Goal: Transaction & Acquisition: Book appointment/travel/reservation

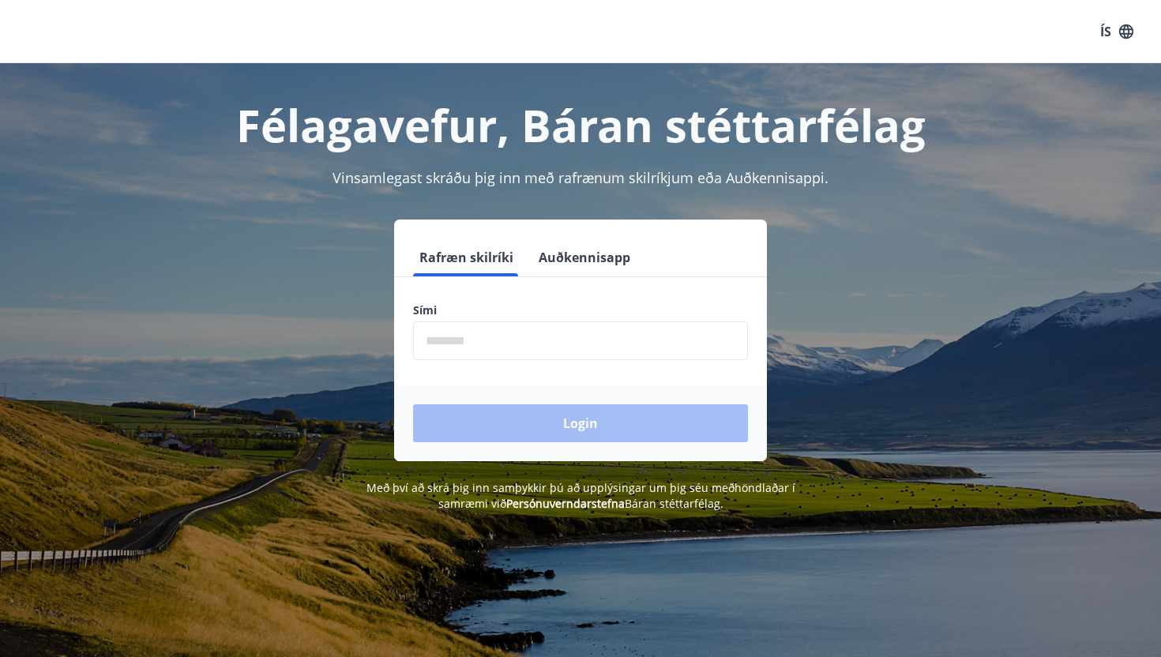
click at [596, 263] on button "Auðkennisapp" at bounding box center [584, 258] width 104 height 38
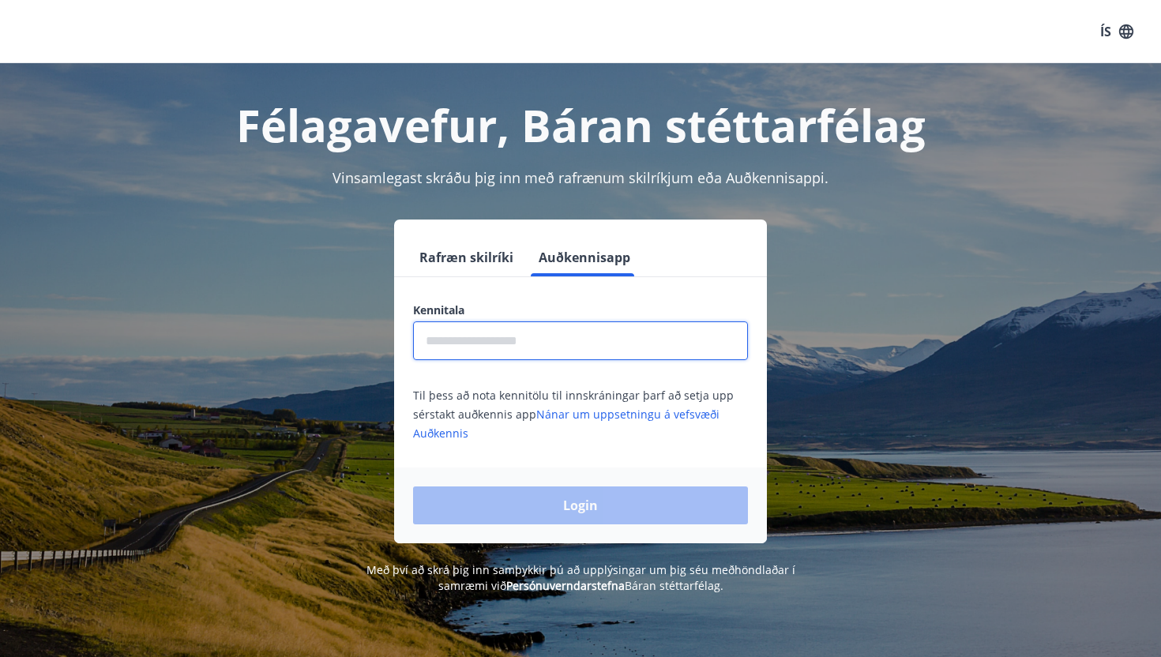
click at [596, 337] on input "text" at bounding box center [580, 340] width 335 height 39
type input "**********"
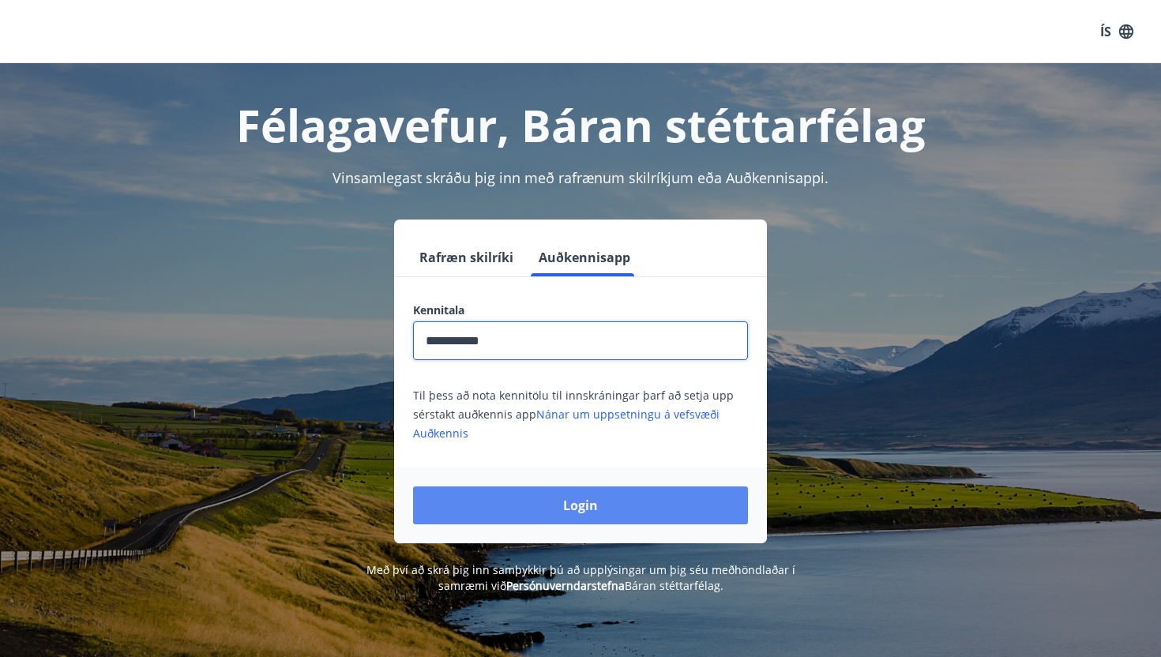
click at [565, 487] on button "Login" at bounding box center [580, 506] width 335 height 38
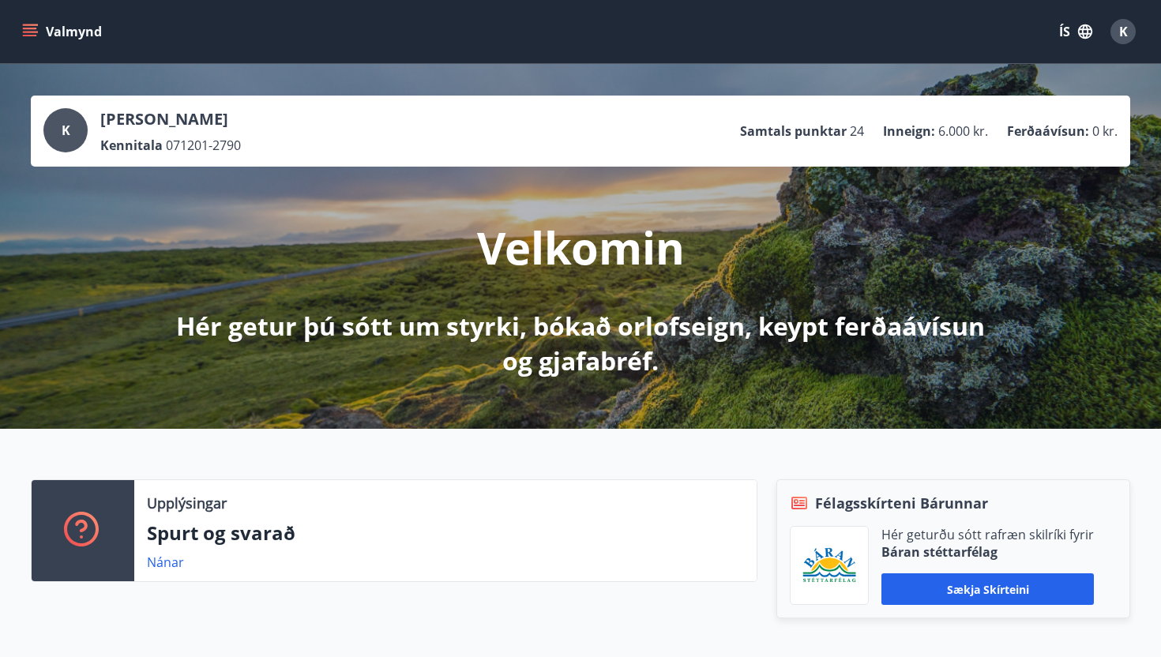
scroll to position [8, 0]
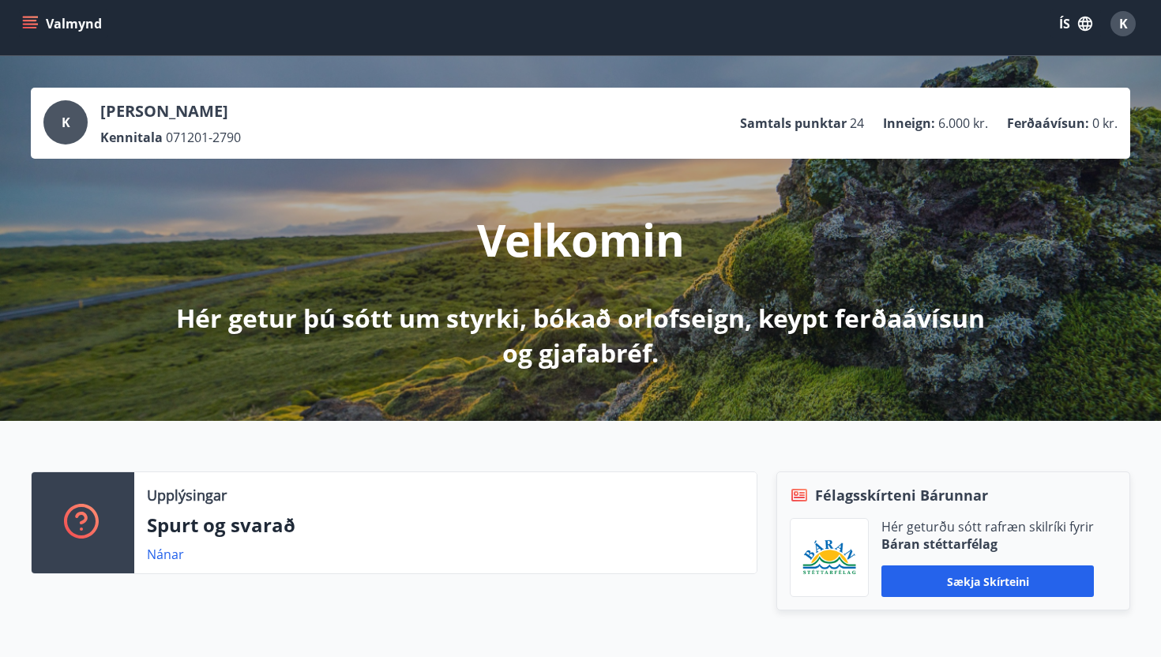
click at [36, 31] on icon "menu" at bounding box center [30, 24] width 16 height 16
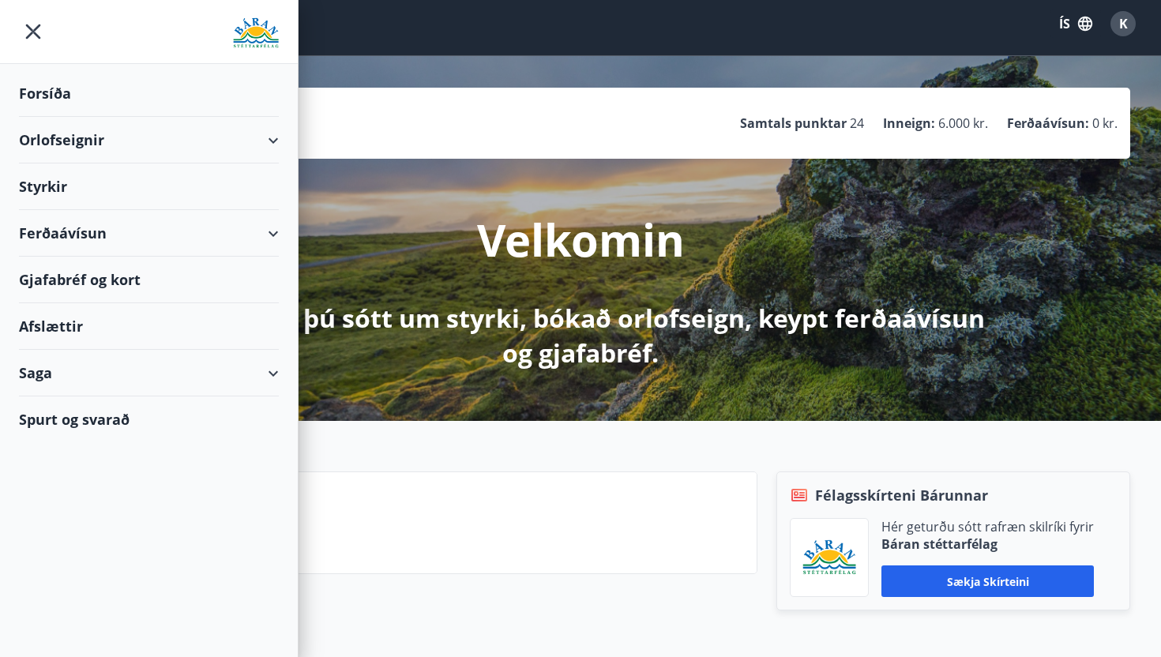
click at [58, 100] on div "Forsíða" at bounding box center [149, 93] width 260 height 47
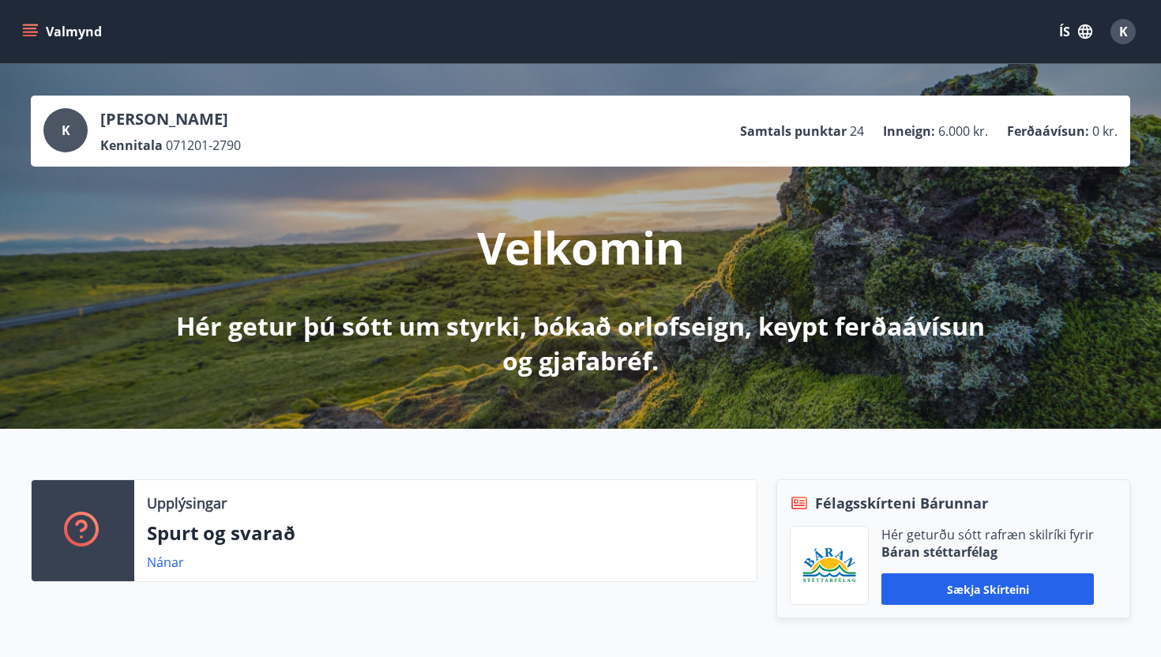
click at [22, 43] on button "Valmynd" at bounding box center [63, 31] width 89 height 28
click at [1125, 19] on div "K" at bounding box center [1123, 31] width 25 height 25
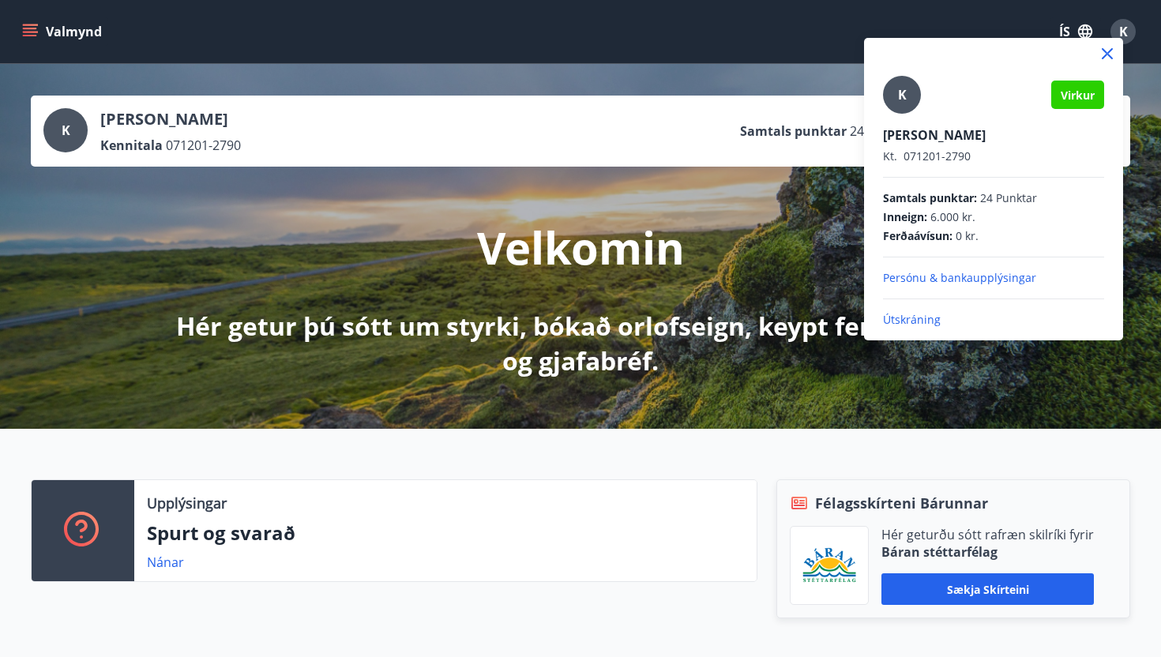
click at [66, 25] on div at bounding box center [580, 328] width 1161 height 657
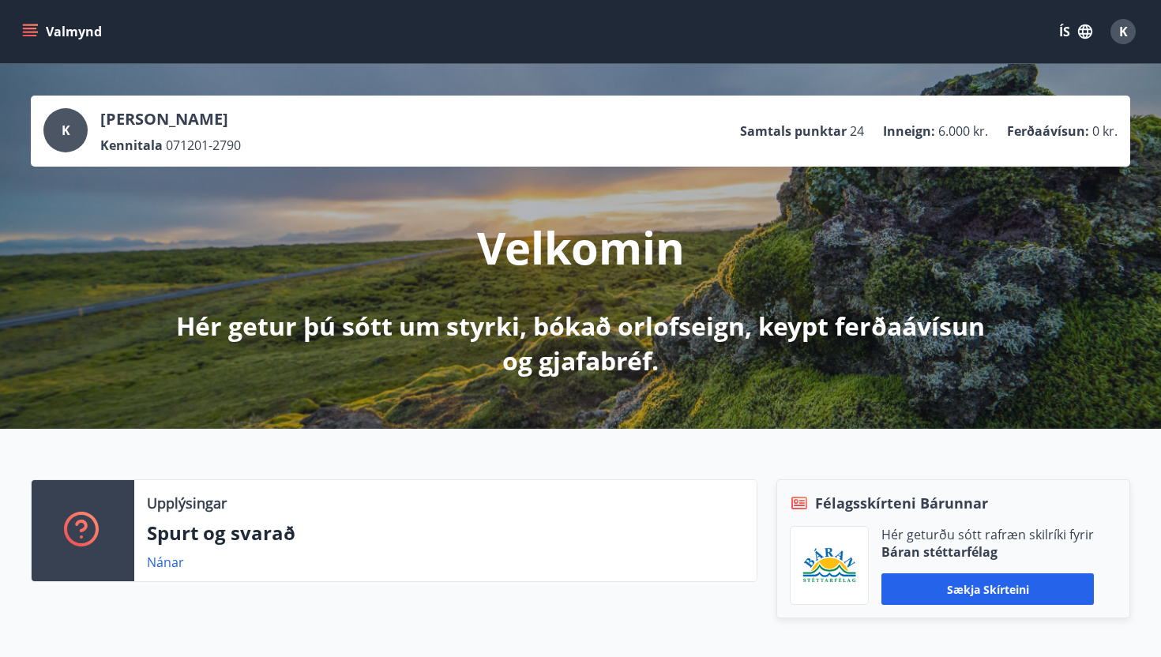
click at [24, 19] on button "Valmynd" at bounding box center [63, 31] width 89 height 28
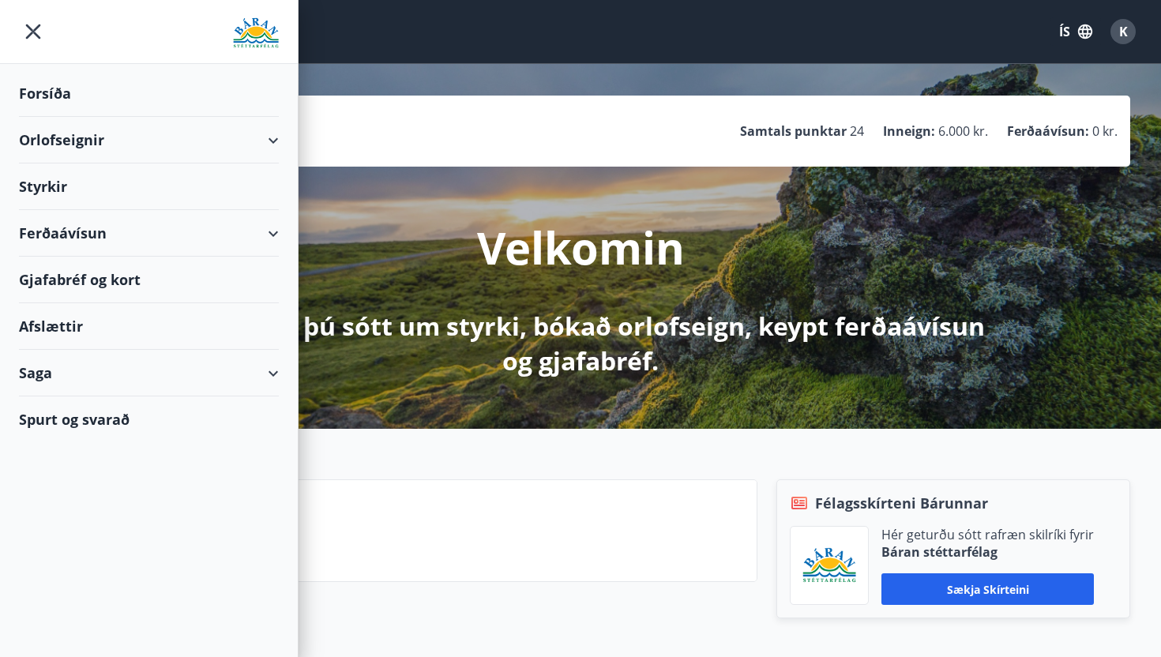
click at [273, 141] on div "Orlofseignir" at bounding box center [149, 140] width 260 height 47
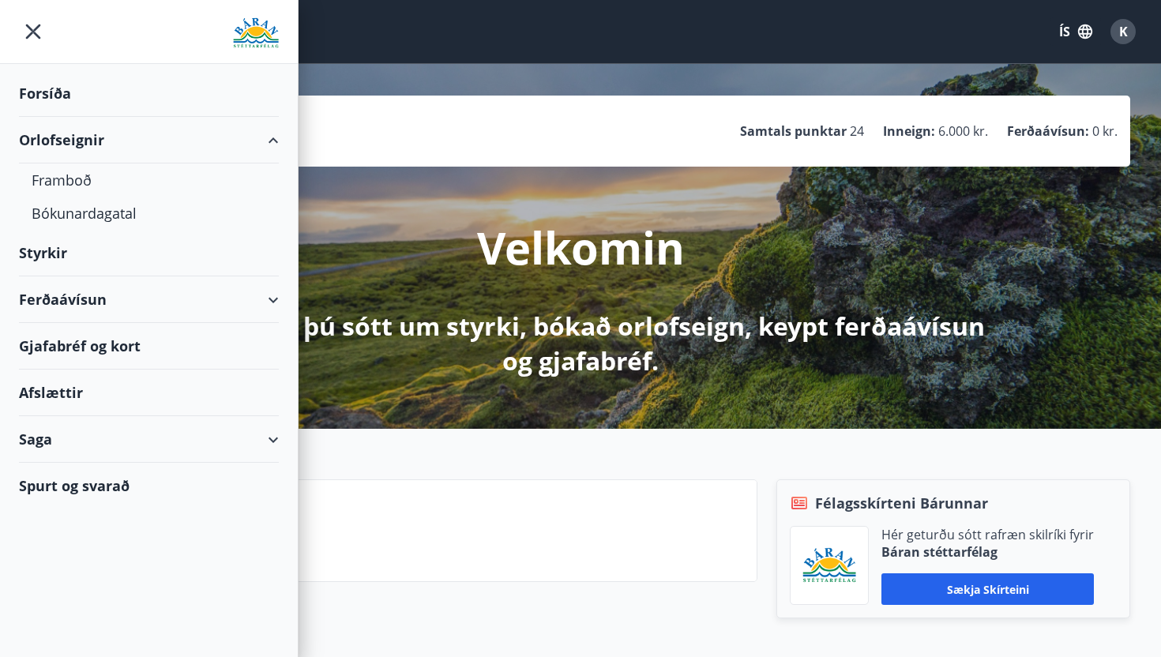
click at [69, 137] on div "Orlofseignir" at bounding box center [149, 140] width 260 height 47
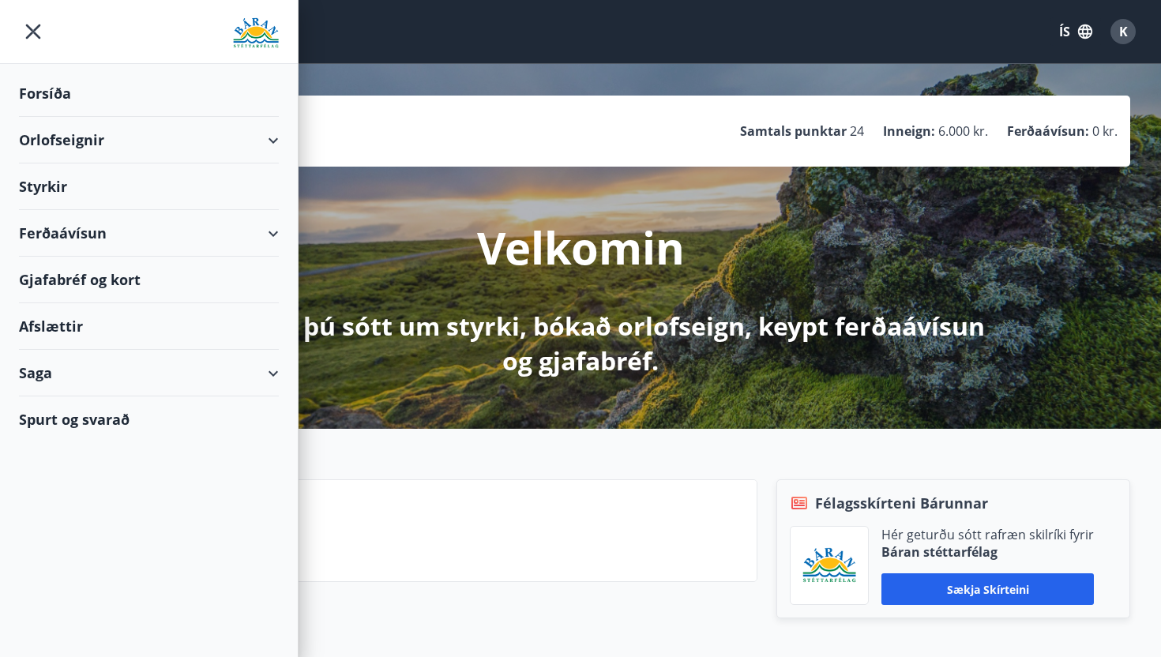
click at [69, 137] on div "Orlofseignir" at bounding box center [149, 140] width 260 height 47
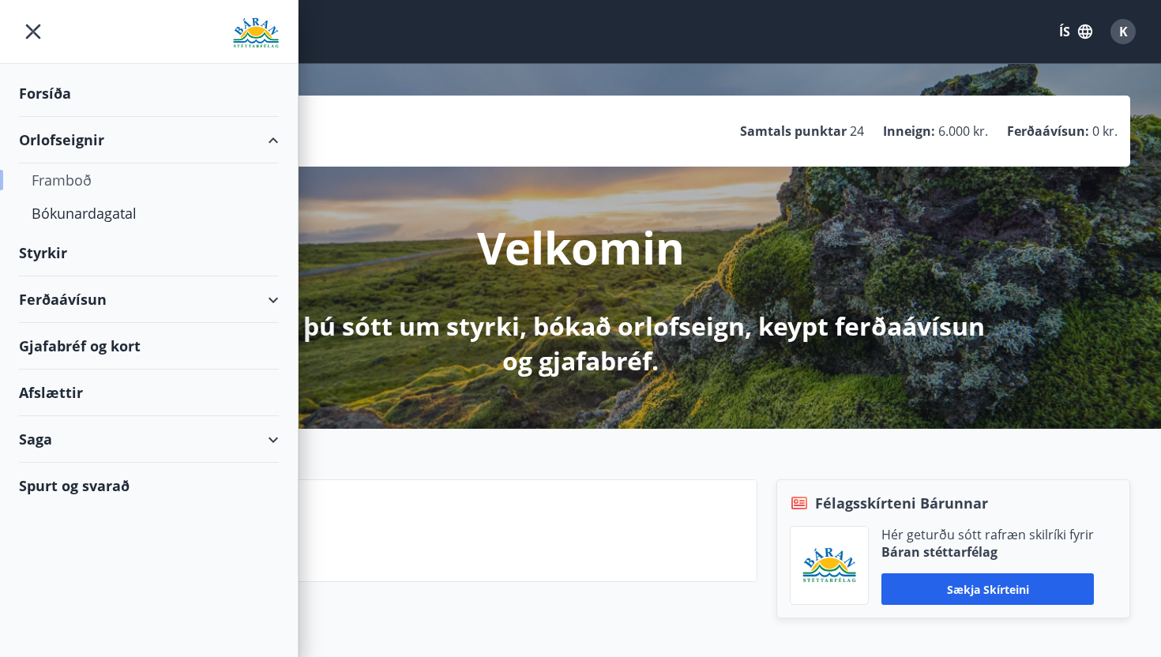
click at [76, 187] on div "Framboð" at bounding box center [149, 179] width 235 height 33
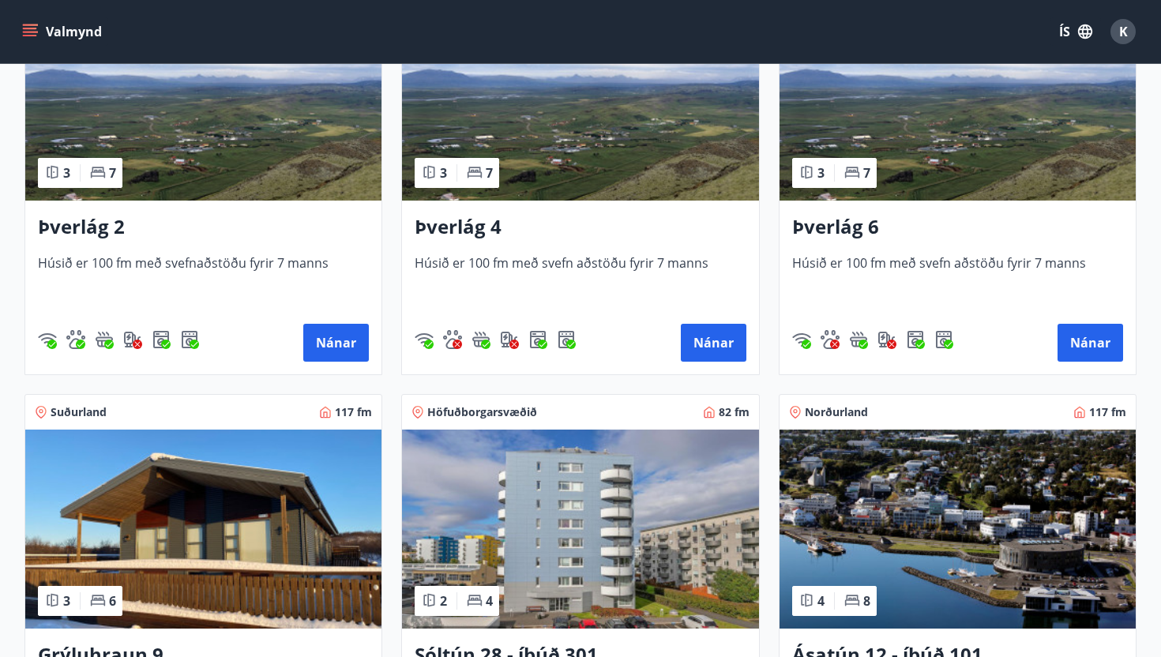
scroll to position [301, 0]
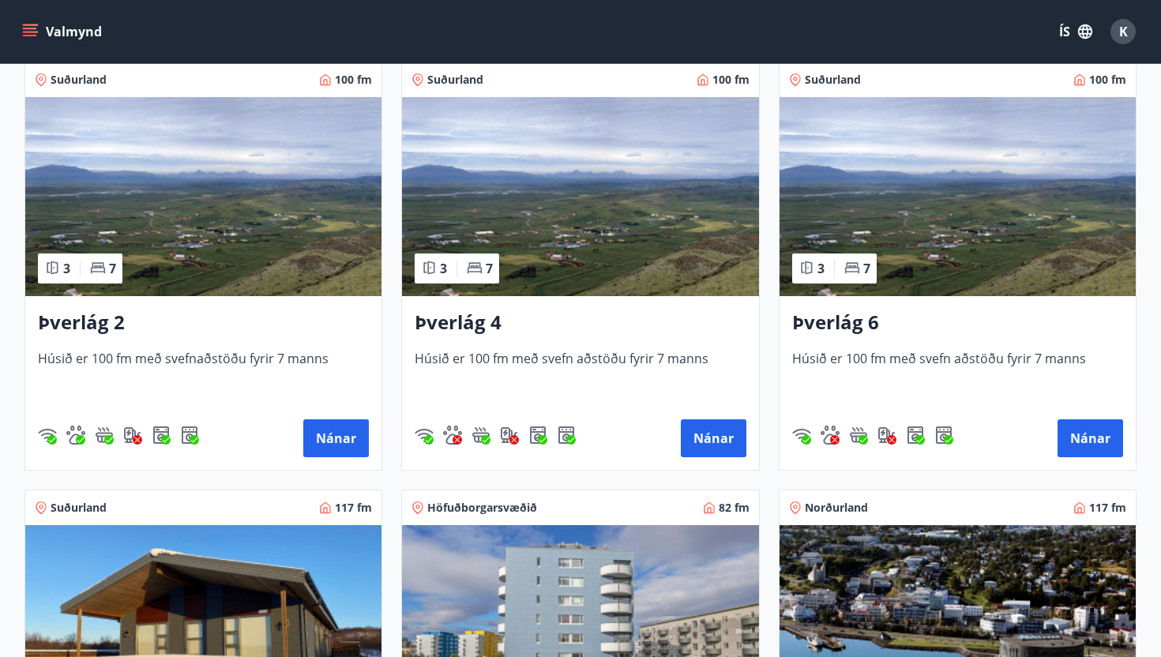
click at [24, 34] on icon "menu" at bounding box center [30, 32] width 16 height 16
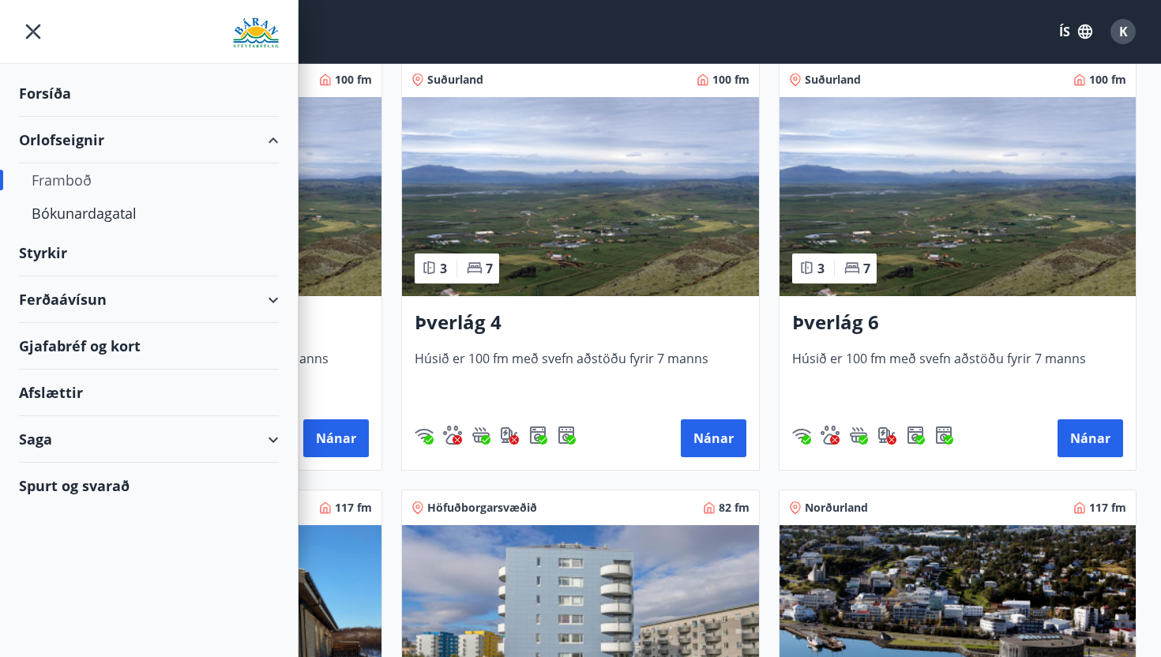
click at [275, 439] on div "Saga" at bounding box center [149, 439] width 260 height 47
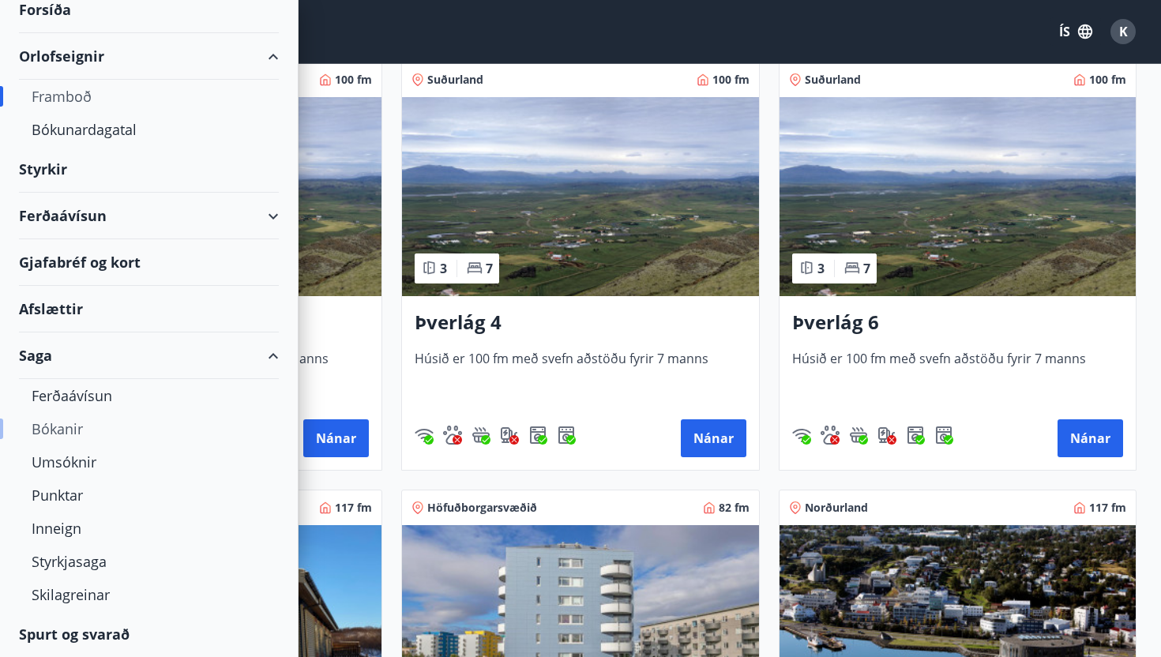
click at [104, 430] on div "Bókanir" at bounding box center [149, 428] width 235 height 33
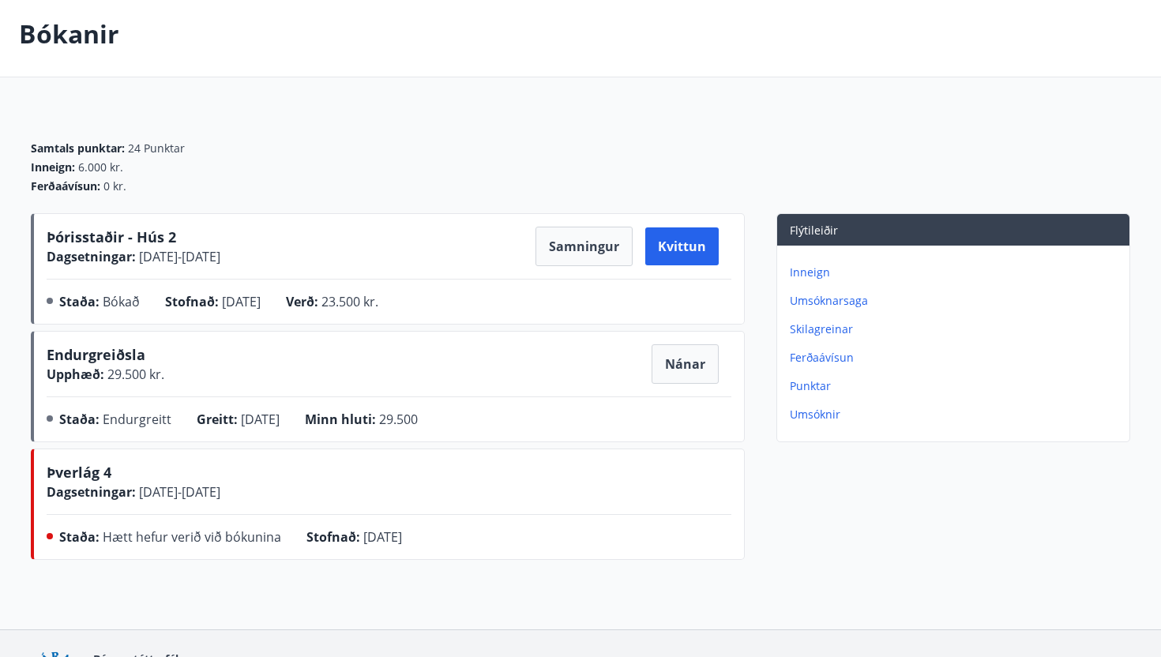
scroll to position [79, 0]
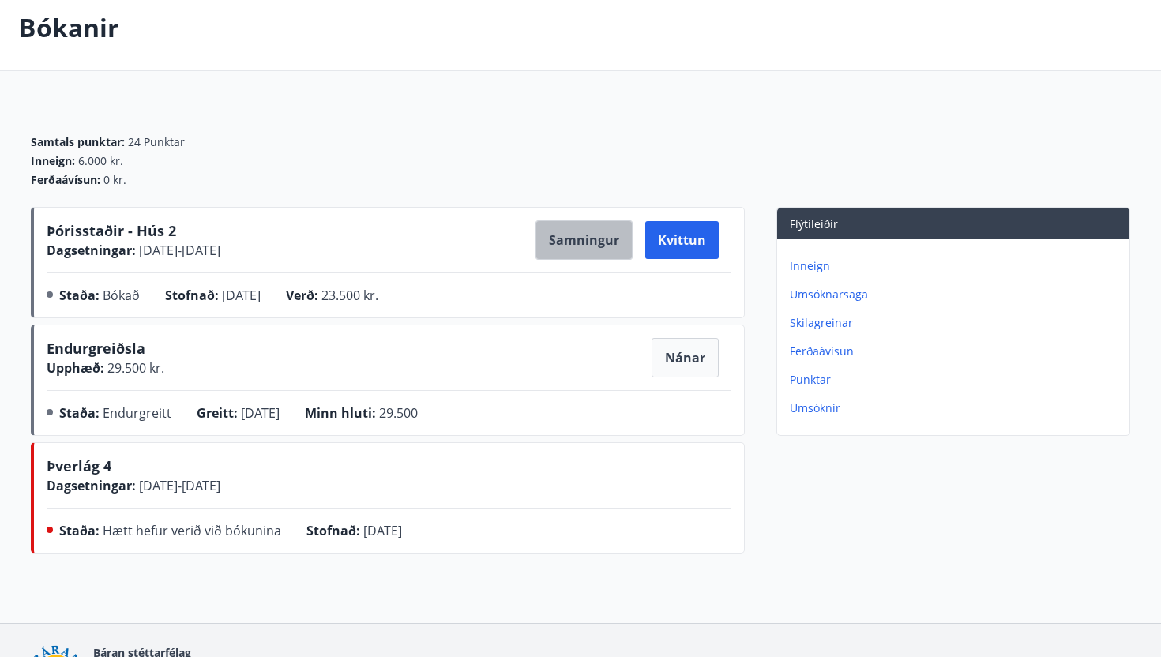
click at [589, 242] on button "Samningur" at bounding box center [584, 239] width 97 height 39
click at [775, 116] on div "Samtals punktar : 24 Punktar Inneign : 6.000 kr. Ferðaávísun : 0 kr." at bounding box center [580, 155] width 1099 height 104
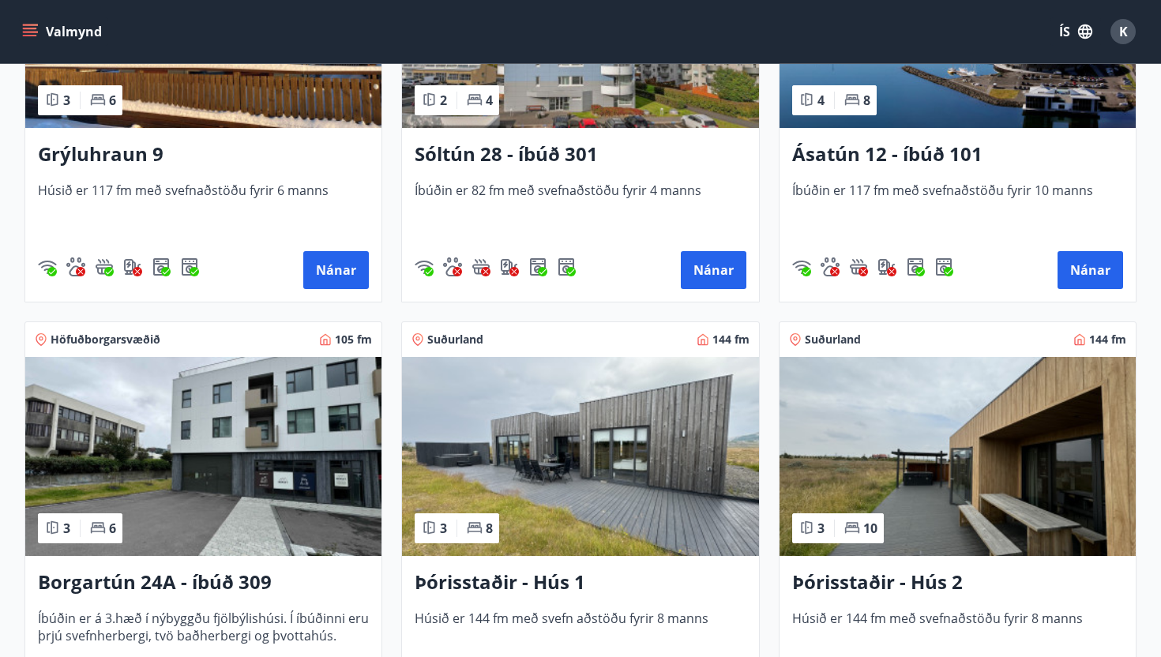
scroll to position [900, 0]
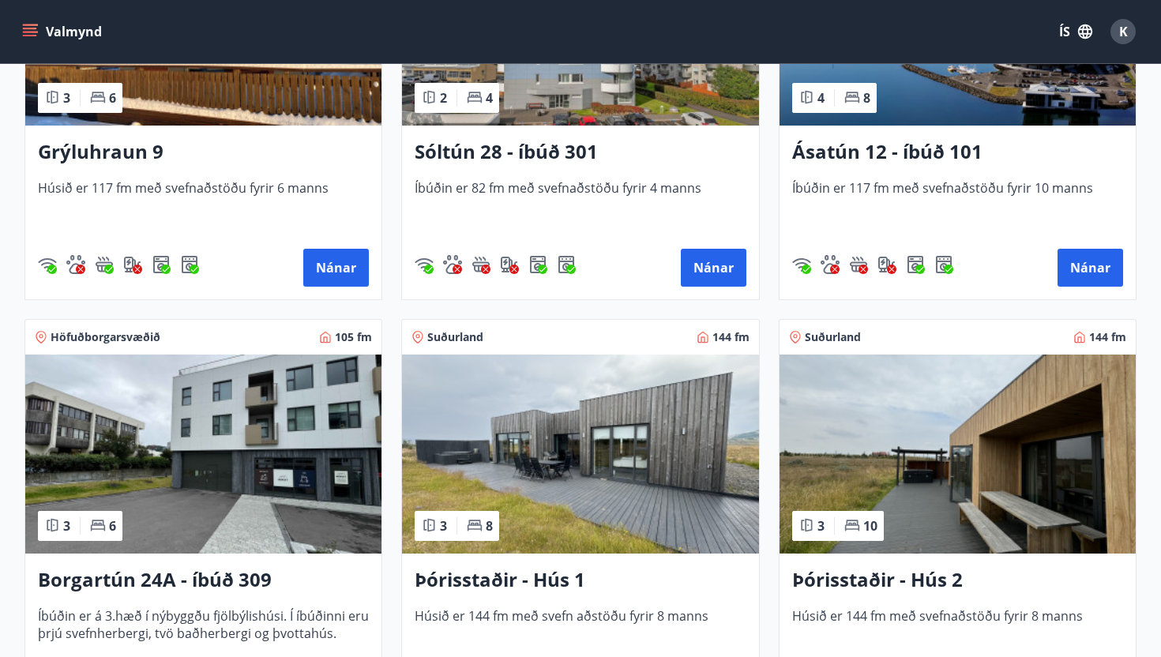
click at [871, 581] on h3 "Þórisstaðir - Hús 2" at bounding box center [957, 580] width 331 height 28
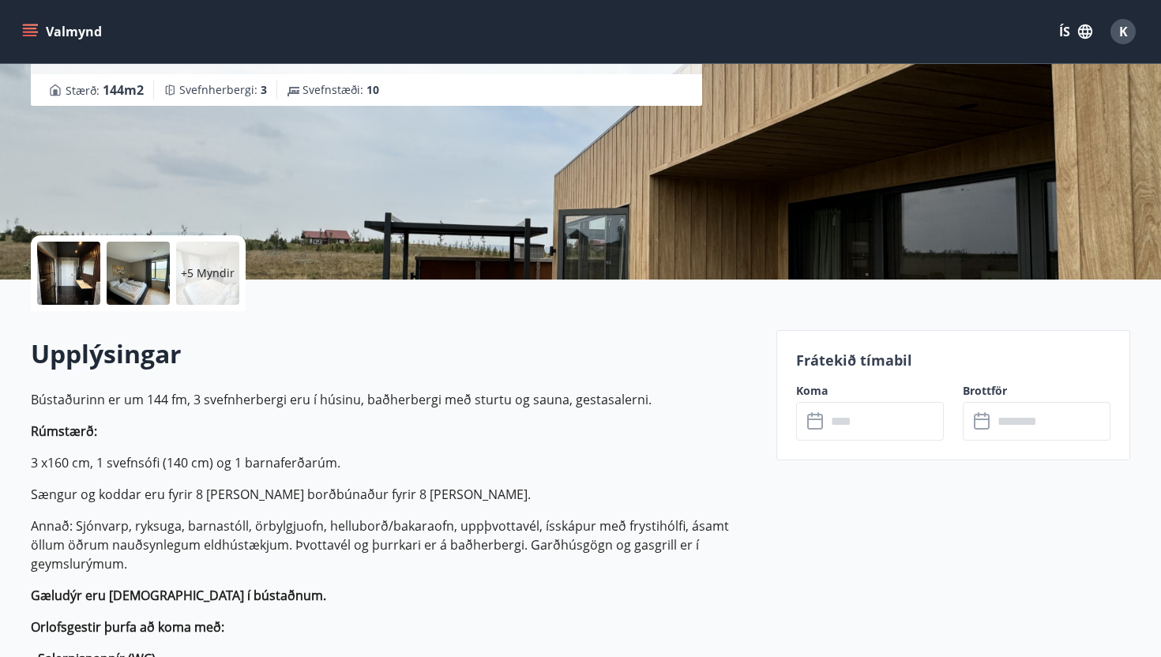
scroll to position [199, 0]
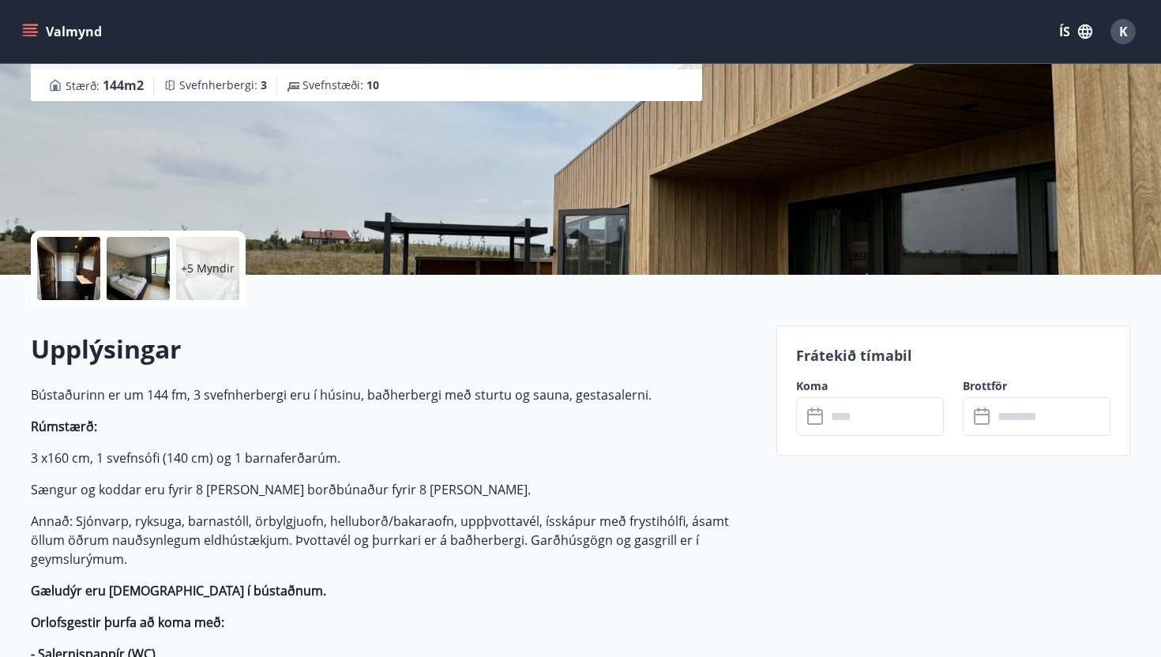
click at [219, 277] on div "+5 Myndir" at bounding box center [207, 268] width 63 height 63
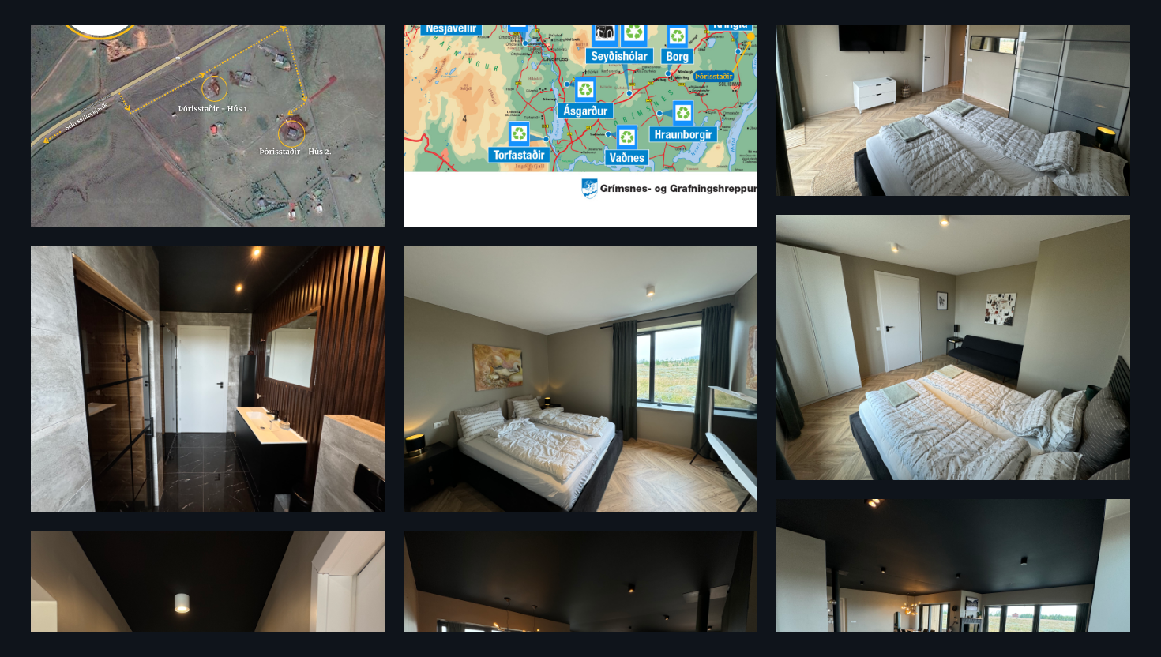
scroll to position [0, 0]
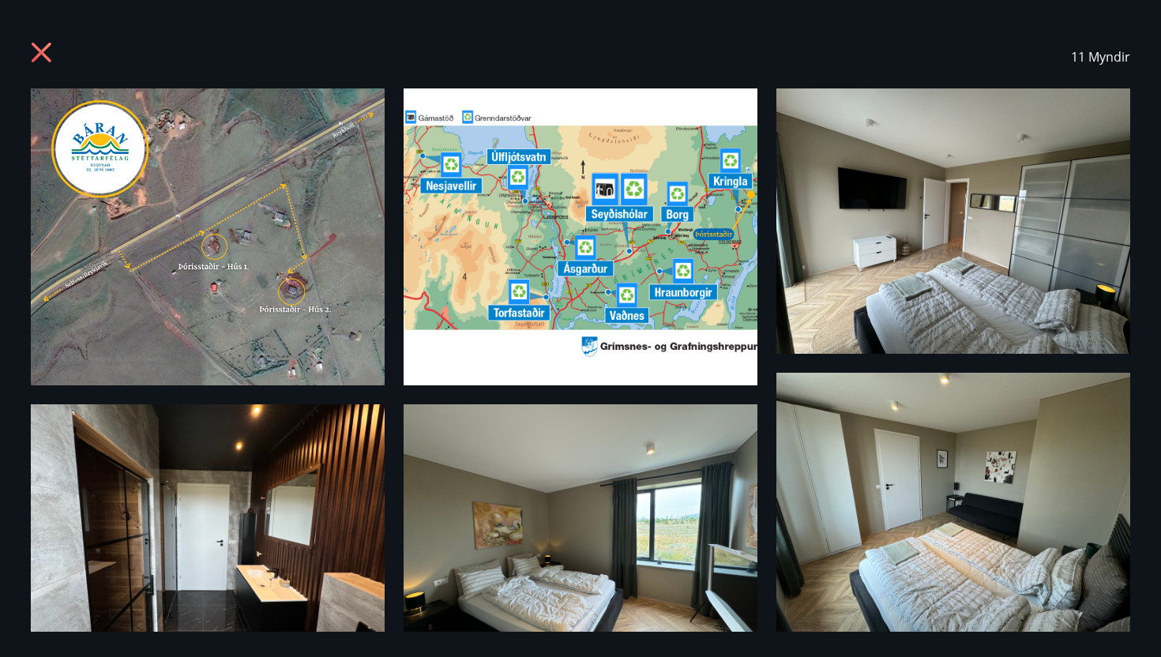
click at [37, 55] on icon at bounding box center [42, 53] width 20 height 20
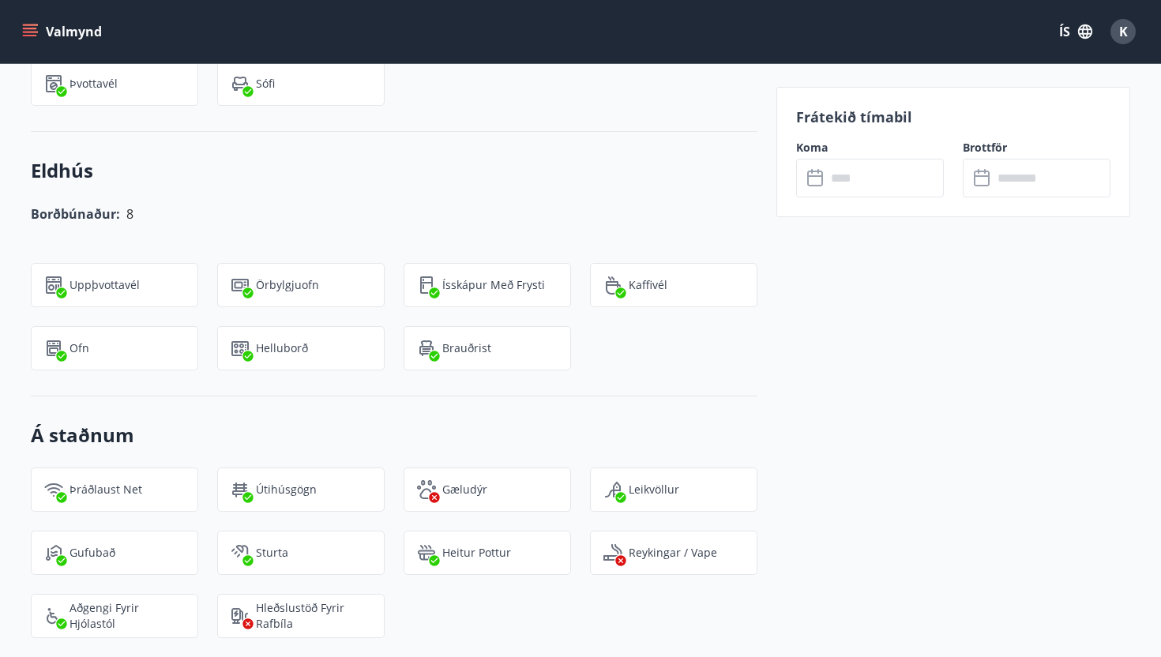
scroll to position [2697, 0]
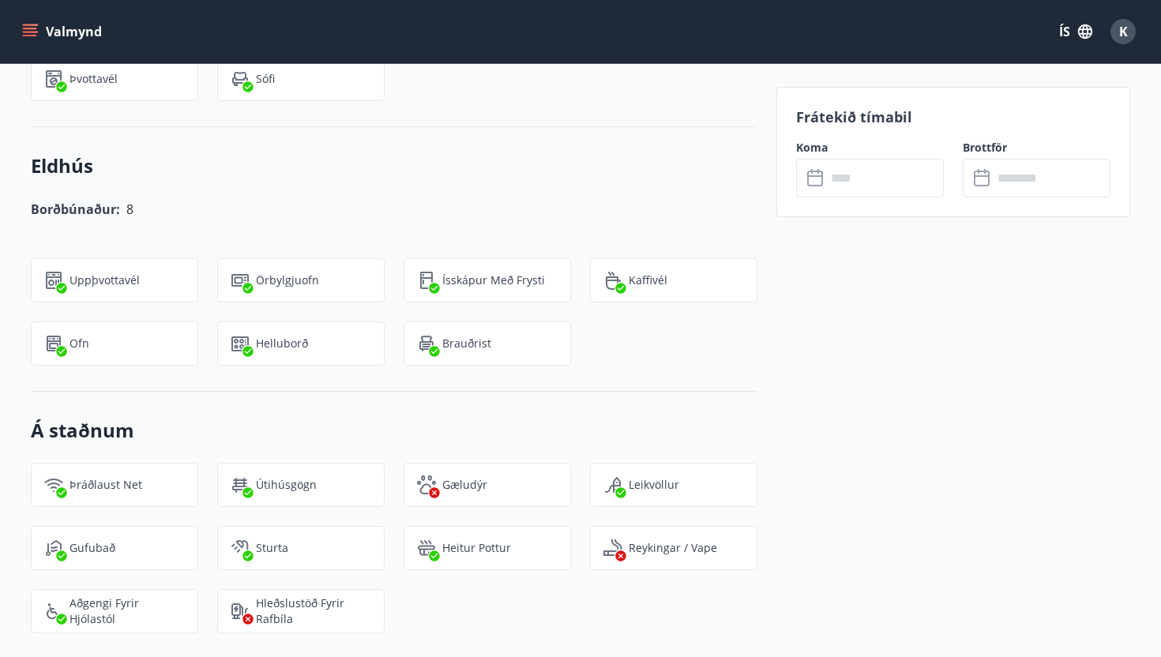
click at [663, 272] on p "Kaffivél" at bounding box center [648, 280] width 39 height 16
click at [621, 283] on icon at bounding box center [620, 288] width 10 height 10
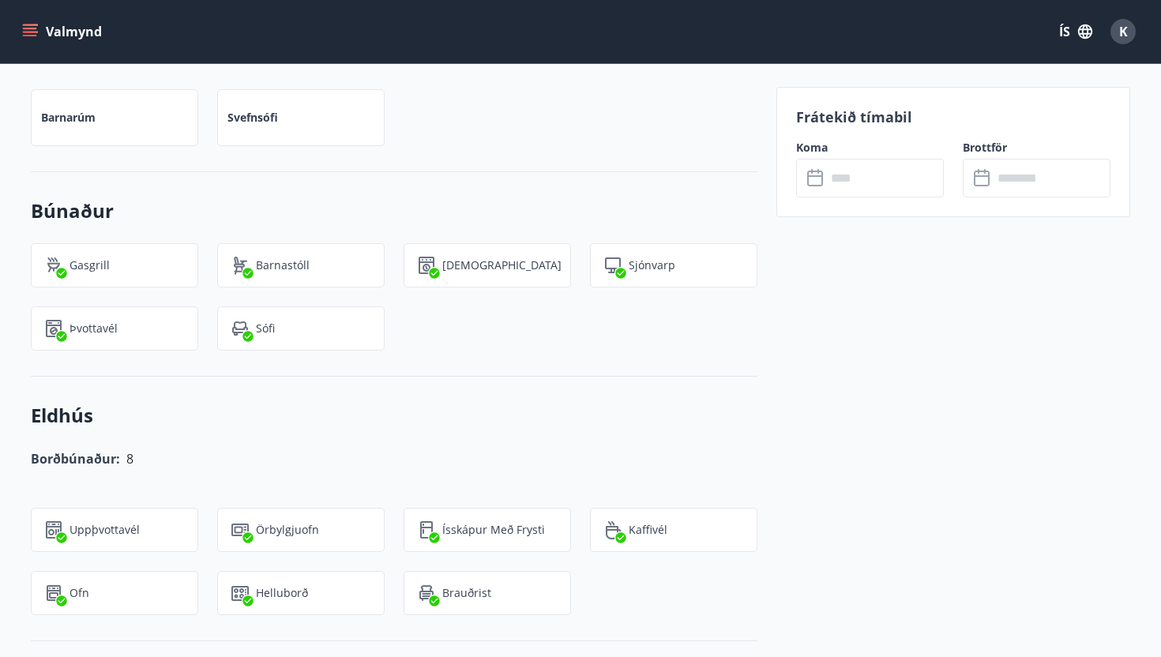
scroll to position [2205, 0]
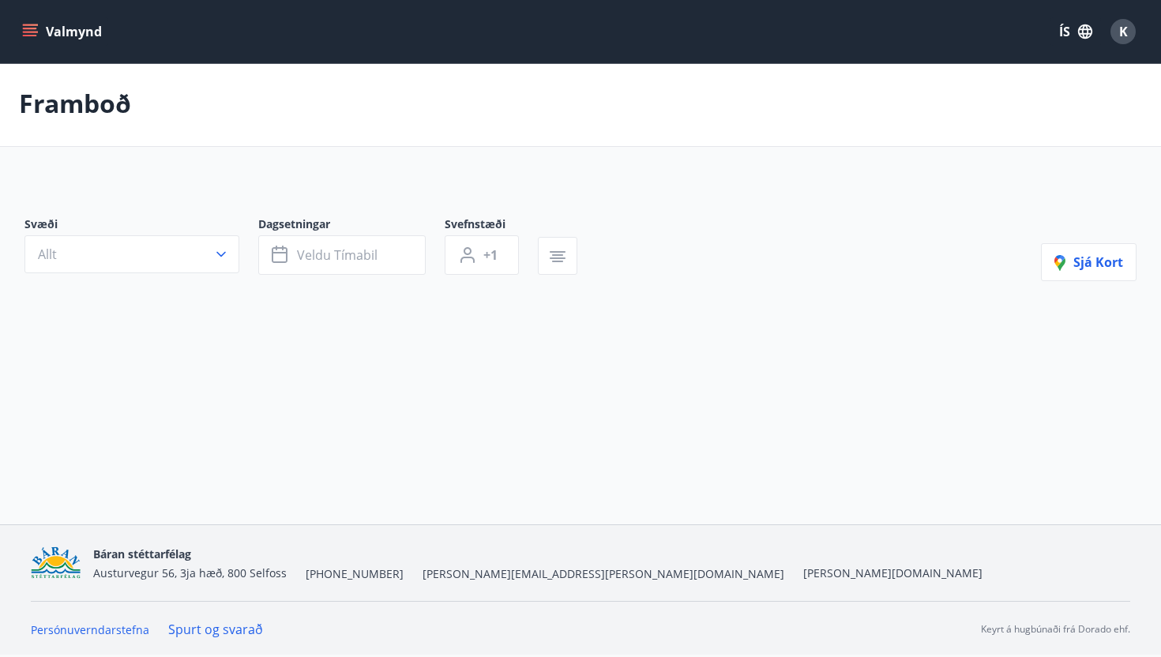
scroll to position [2, 0]
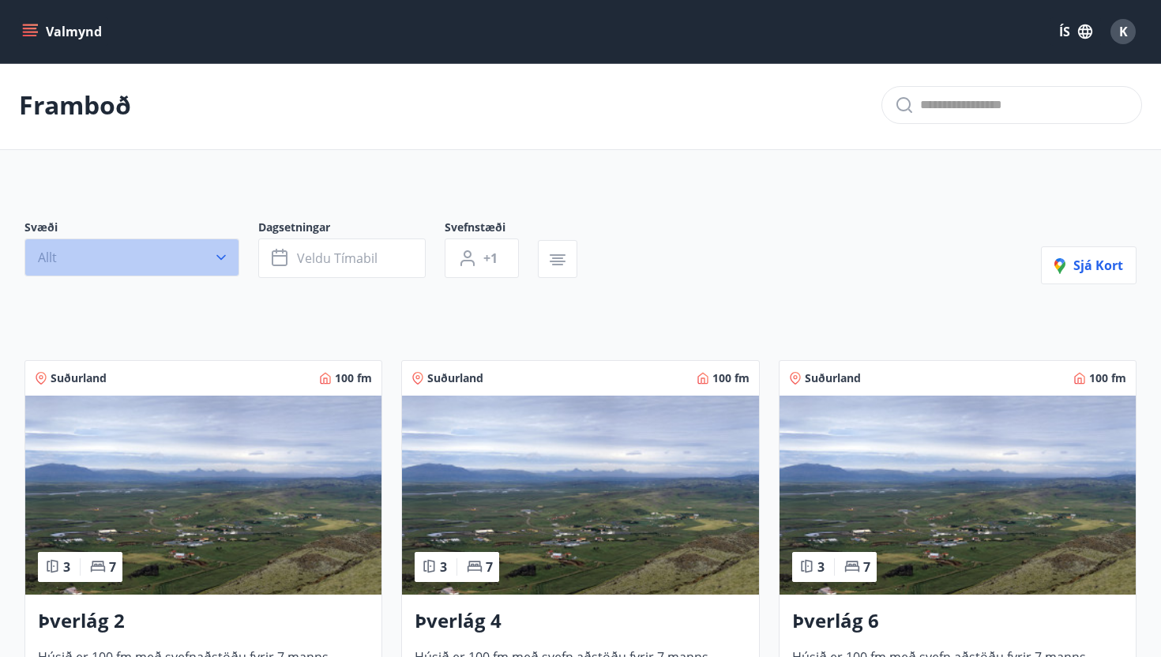
click at [221, 265] on icon "button" at bounding box center [221, 258] width 16 height 16
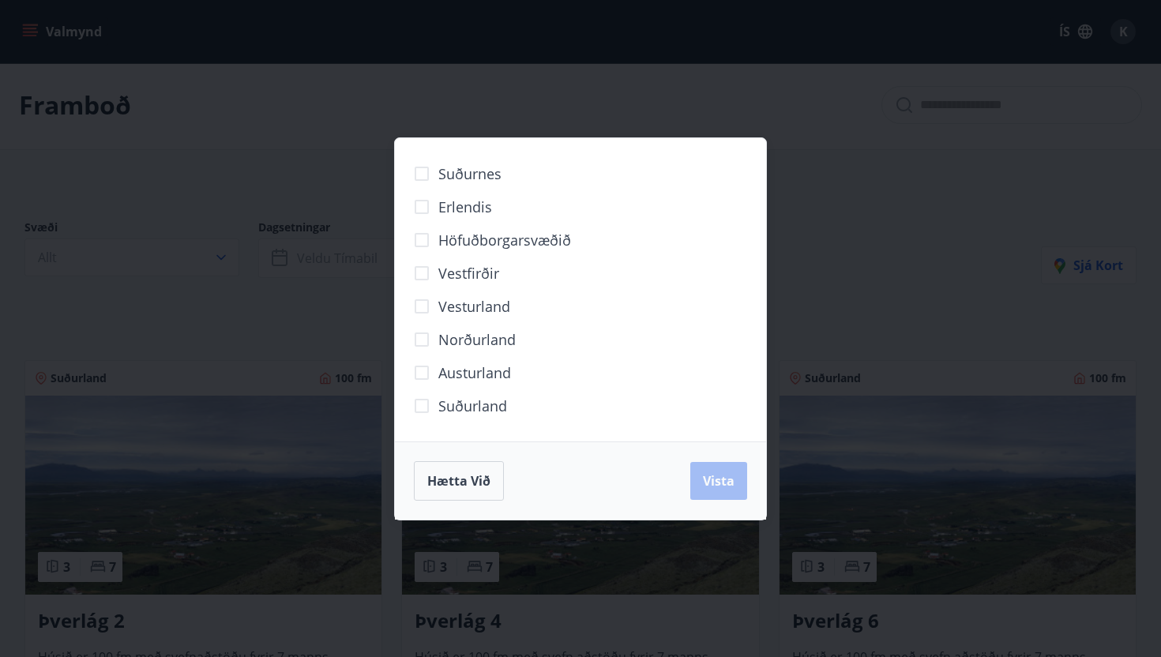
click at [783, 130] on div "Suðurnes Erlendis Höfuðborgarsvæðið [GEOGRAPHIC_DATA] [GEOGRAPHIC_DATA] [GEOGRA…" at bounding box center [580, 328] width 1161 height 657
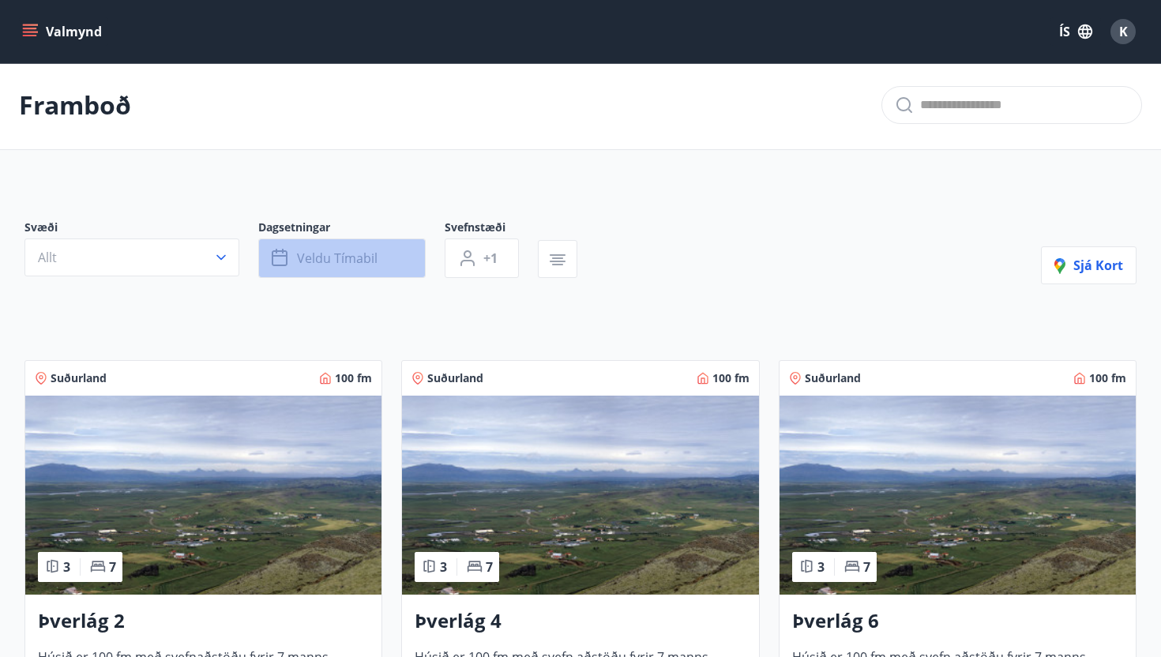
click at [366, 257] on span "Veldu tímabil" at bounding box center [337, 258] width 81 height 17
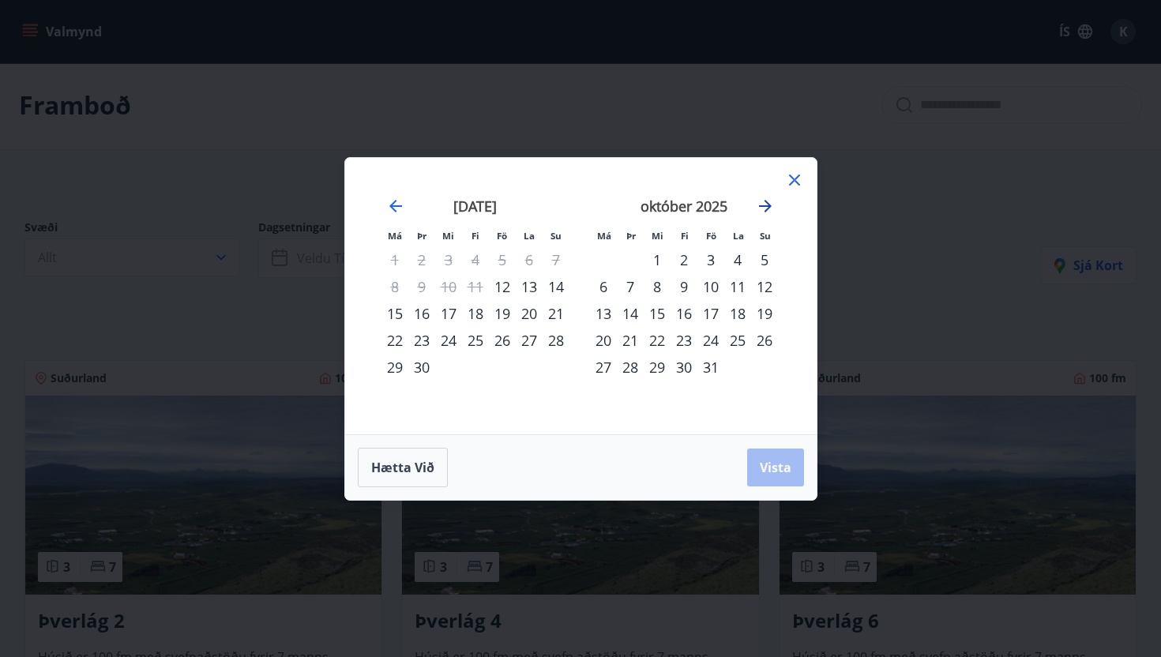
click at [757, 200] on icon "Move forward to switch to the next month." at bounding box center [765, 206] width 19 height 19
click at [761, 205] on icon "Move forward to switch to the next month." at bounding box center [765, 206] width 13 height 13
click at [767, 205] on icon "Move forward to switch to the next month." at bounding box center [765, 206] width 13 height 13
click at [396, 209] on icon "Move backward to switch to the previous month." at bounding box center [395, 206] width 19 height 19
click at [396, 210] on icon "Move backward to switch to the previous month." at bounding box center [395, 206] width 19 height 19
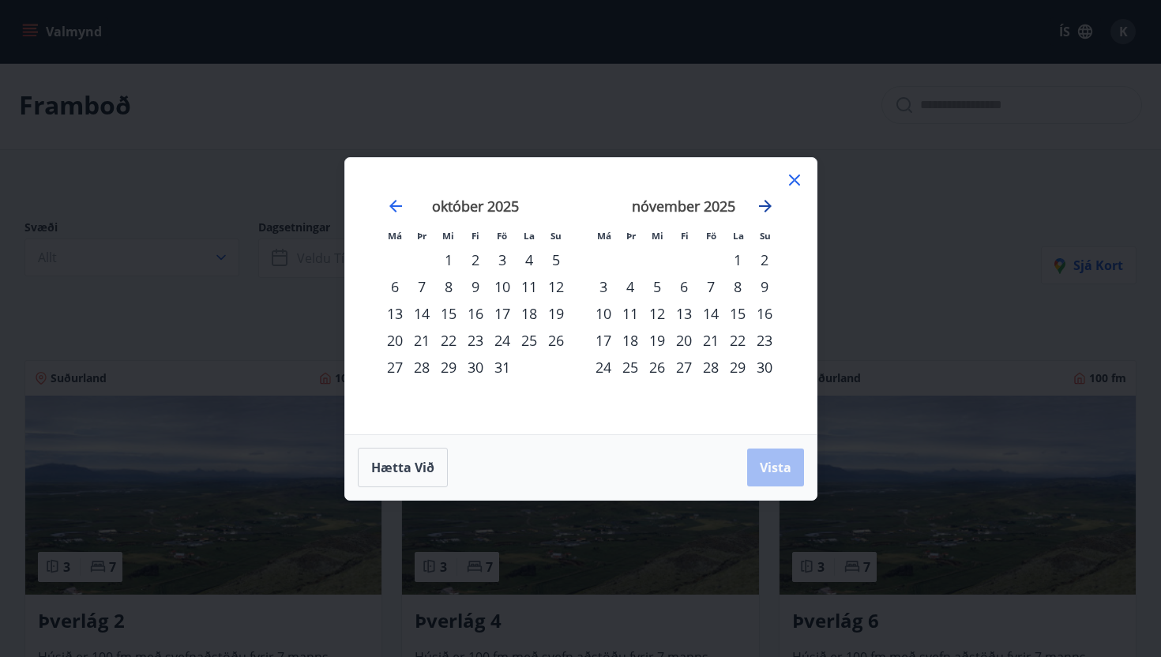
click at [769, 198] on icon "Move forward to switch to the next month." at bounding box center [765, 206] width 19 height 19
click at [768, 207] on icon "Move forward to switch to the next month." at bounding box center [765, 206] width 13 height 13
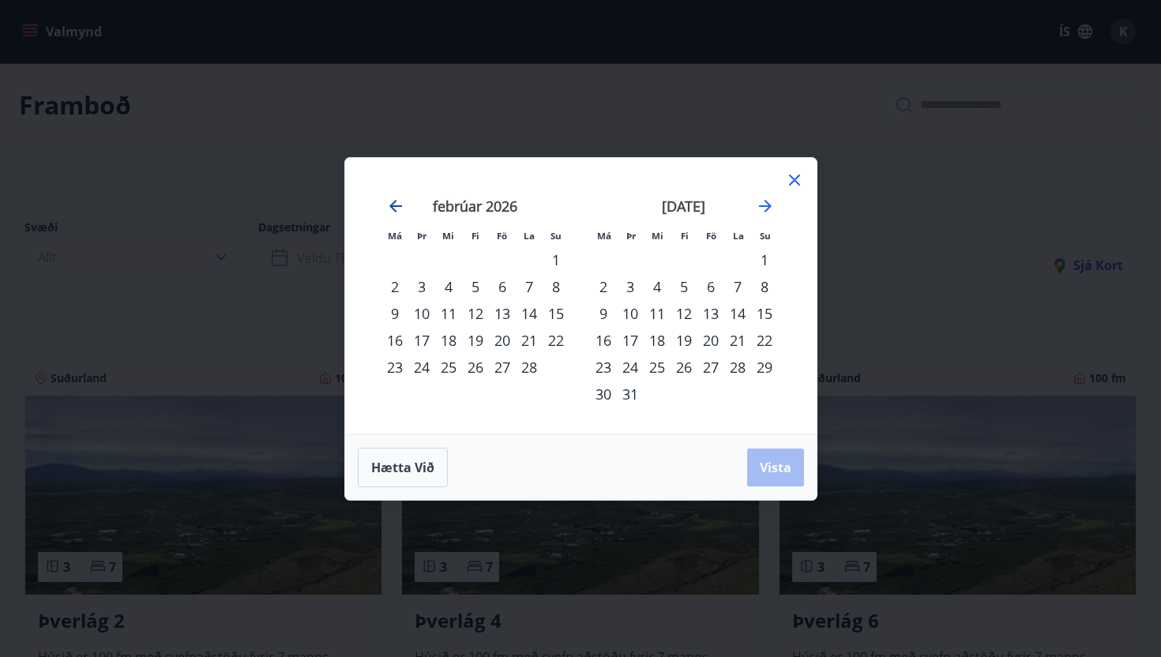
click at [393, 207] on icon "Move backward to switch to the previous month." at bounding box center [395, 206] width 19 height 19
click at [772, 197] on icon "Move forward to switch to the next month." at bounding box center [765, 206] width 19 height 19
click at [772, 200] on icon "Move forward to switch to the next month." at bounding box center [765, 206] width 19 height 19
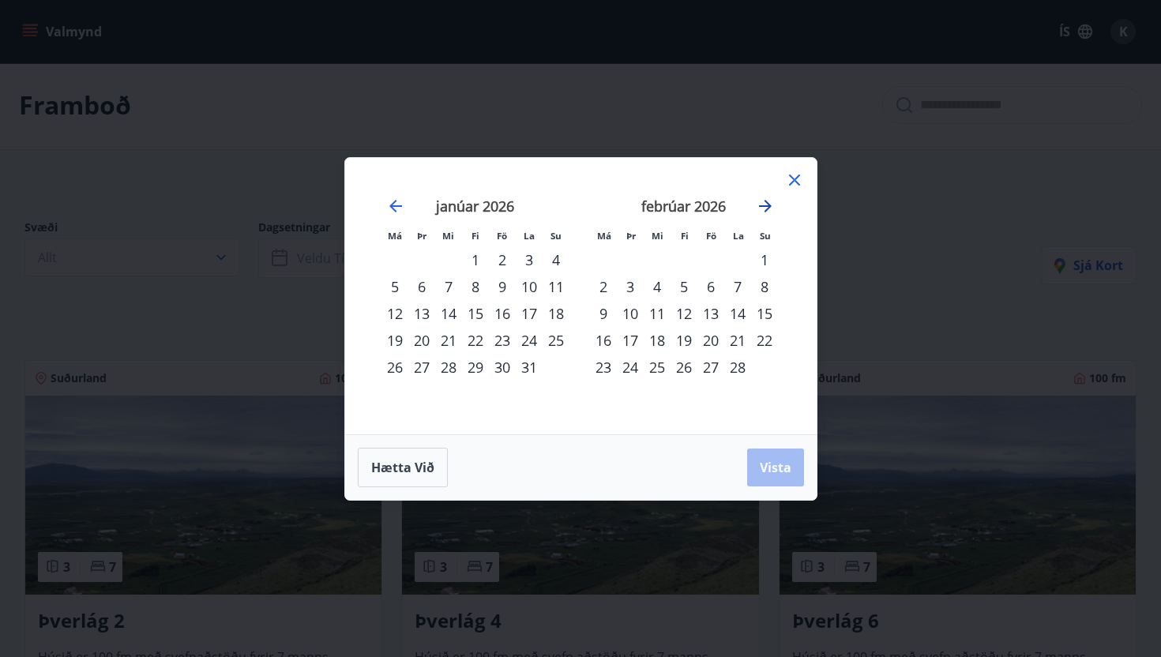
click at [772, 200] on icon "Move forward to switch to the next month." at bounding box center [765, 206] width 19 height 19
click at [607, 311] on div "11" at bounding box center [603, 313] width 27 height 27
click at [605, 311] on div "11" at bounding box center [603, 313] width 27 height 27
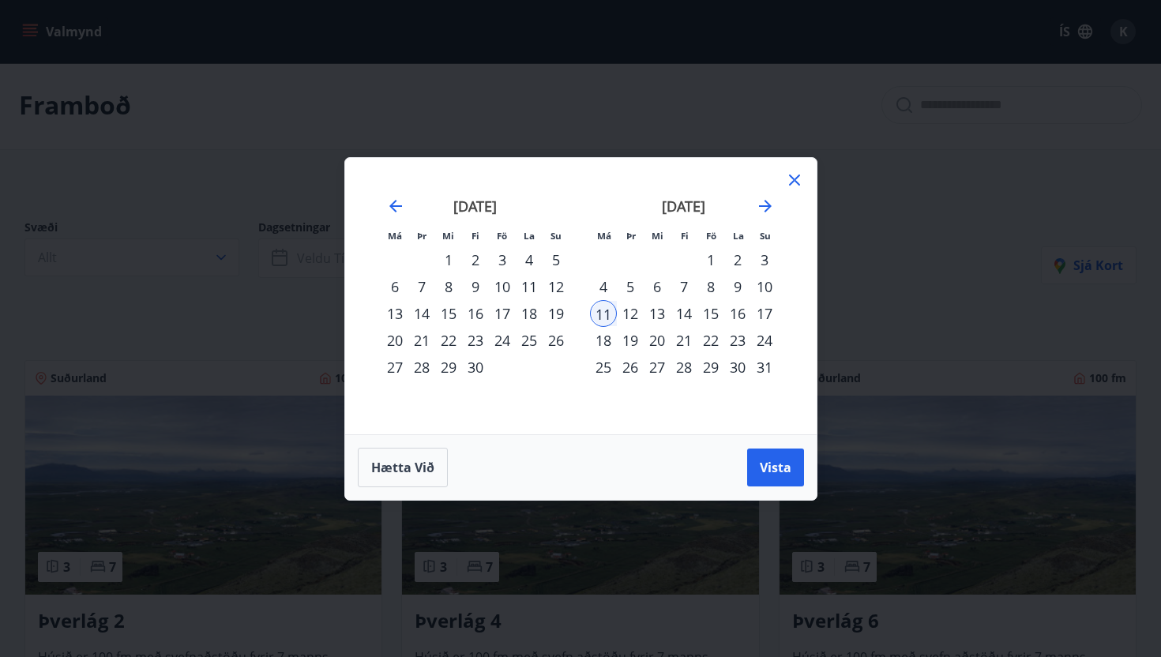
click at [708, 318] on div "15" at bounding box center [710, 313] width 27 height 27
click at [714, 315] on div "15" at bounding box center [710, 313] width 27 height 27
click at [682, 317] on div "14" at bounding box center [684, 313] width 27 height 27
click at [678, 341] on div "21" at bounding box center [684, 340] width 27 height 27
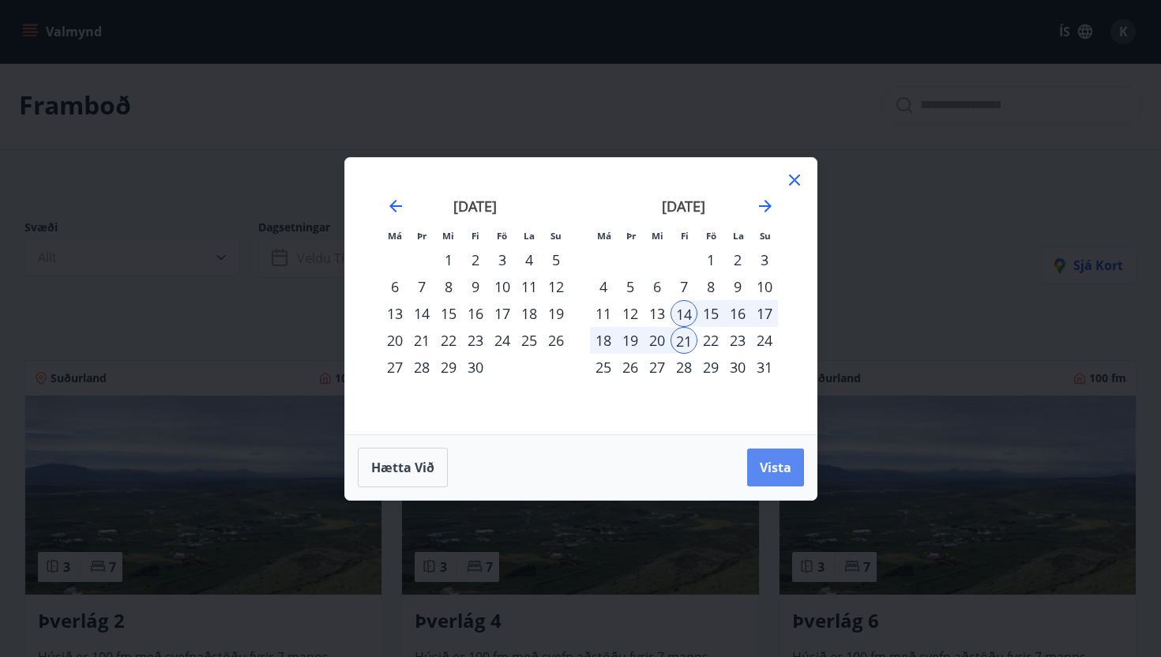
click at [779, 475] on span "Vista" at bounding box center [776, 467] width 32 height 17
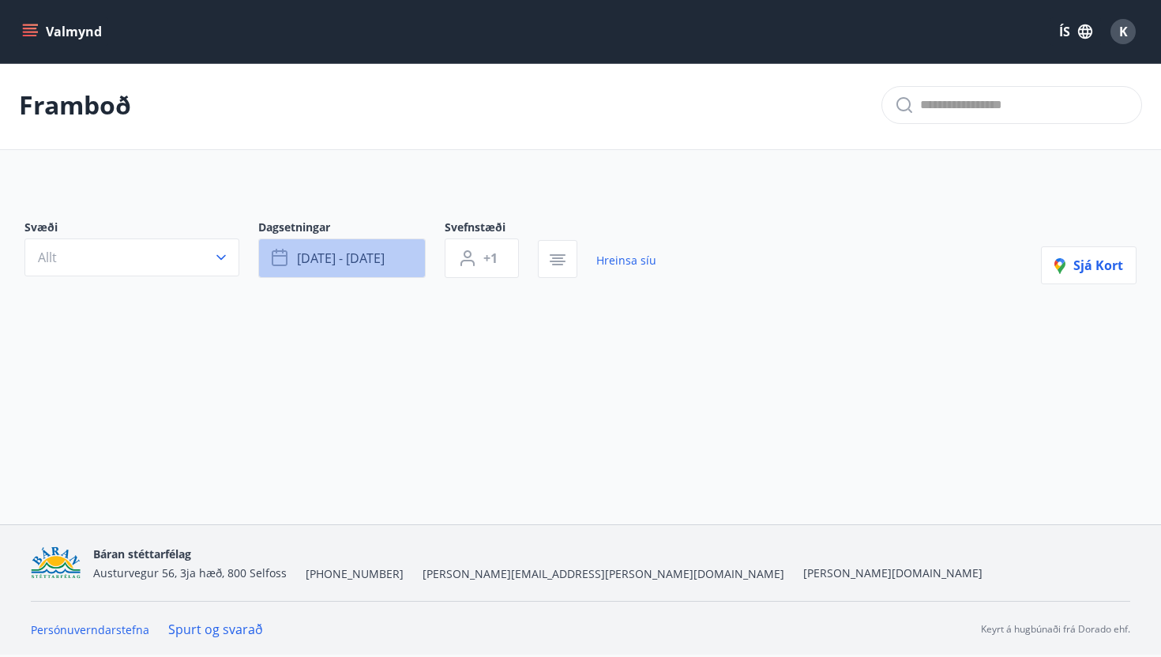
click at [382, 257] on span "[DATE] - [DATE]" at bounding box center [341, 258] width 88 height 17
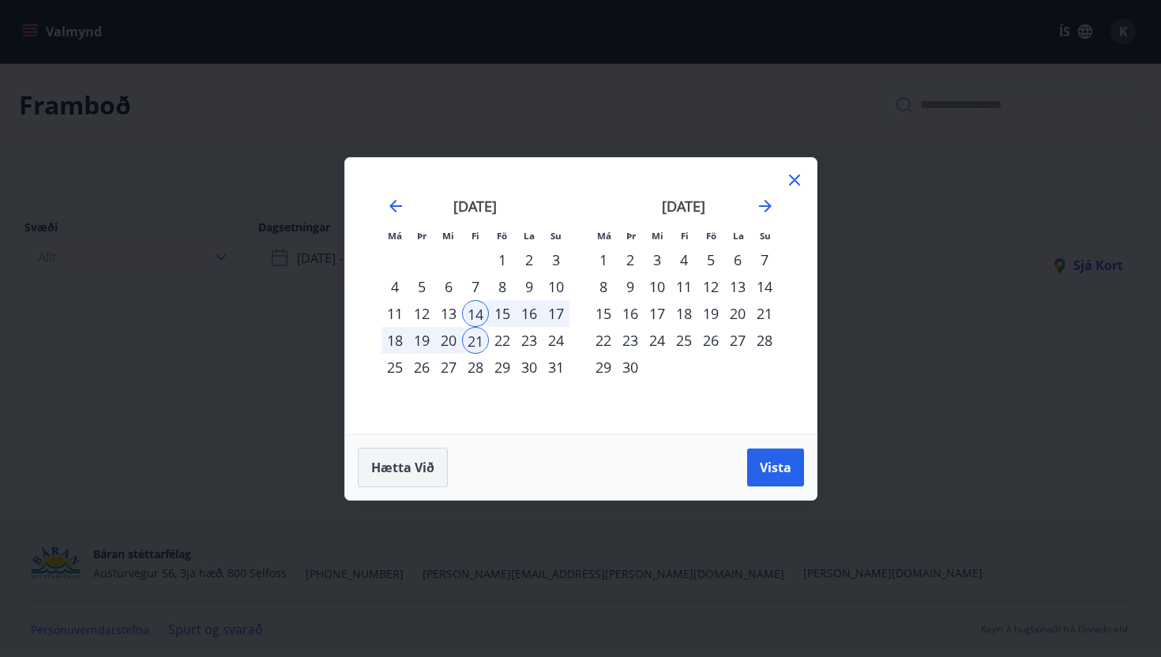
click at [407, 463] on span "Hætta við" at bounding box center [402, 467] width 63 height 17
